Goal: Answer question/provide support: Share knowledge or assist other users

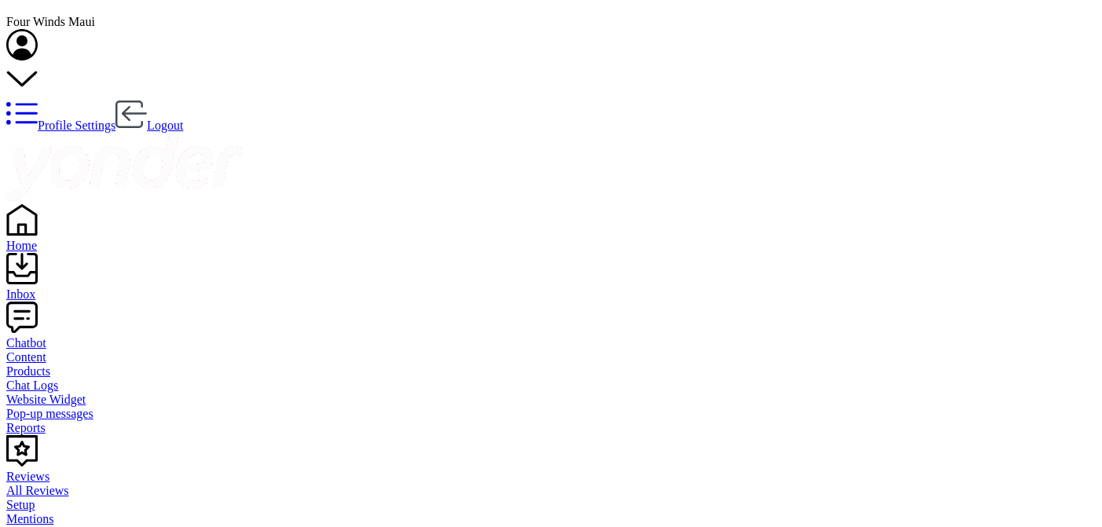
click at [56, 239] on div "Home" at bounding box center [550, 246] width 1089 height 14
click at [49, 287] on div "Inbox" at bounding box center [550, 294] width 1089 height 14
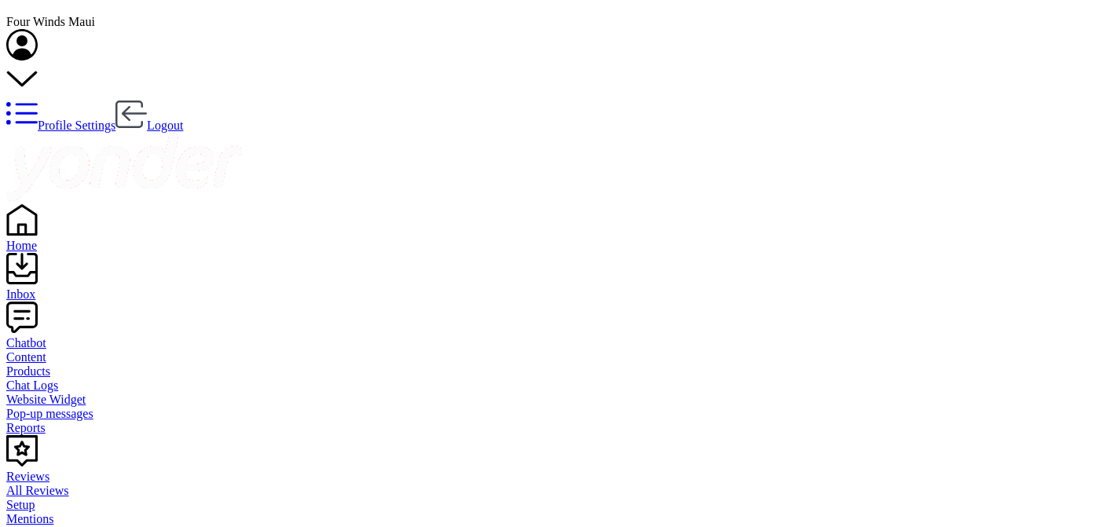
scroll to position [74, 0]
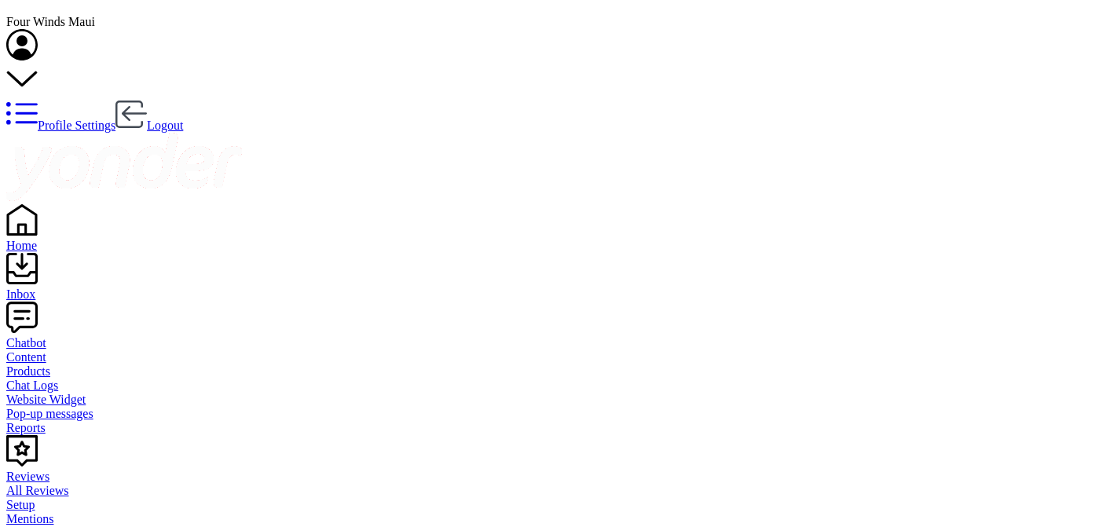
scroll to position [129, 0]
drag, startPoint x: 746, startPoint y: 355, endPoint x: 613, endPoint y: 357, distance: 133.5
copy link "[EMAIL_ADDRESS][PERSON_NAME][DOMAIN_NAME]"
